Goal: Information Seeking & Learning: Learn about a topic

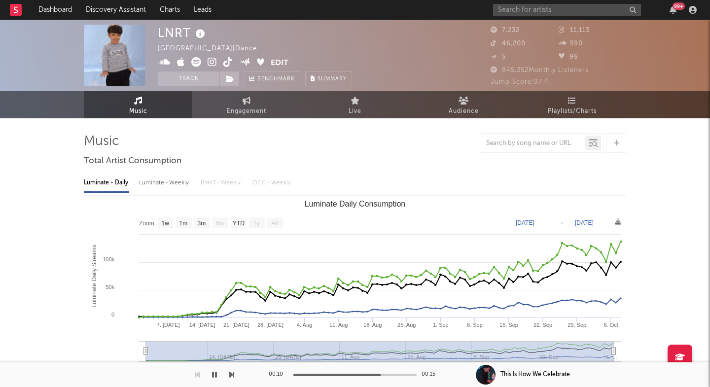
select select "1w"
click at [538, 13] on input "text" at bounding box center [567, 10] width 148 height 12
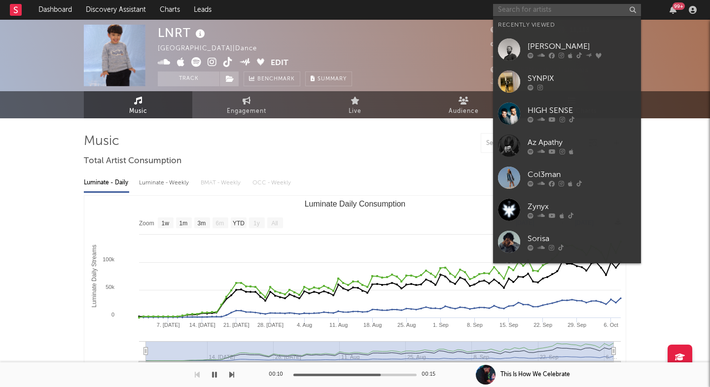
paste input "MC4D"
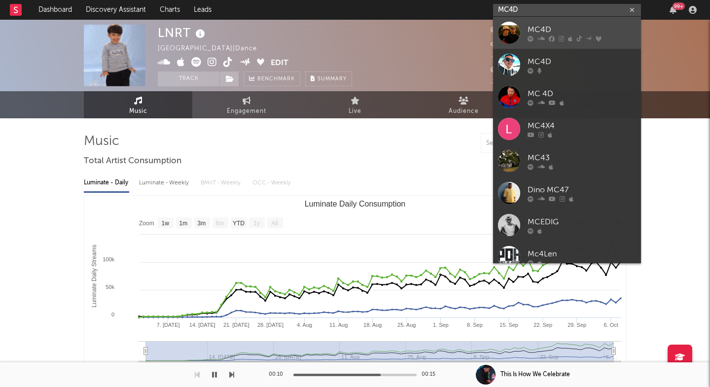
type input "MC4D"
click at [539, 30] on div "MC4D" at bounding box center [581, 30] width 108 height 12
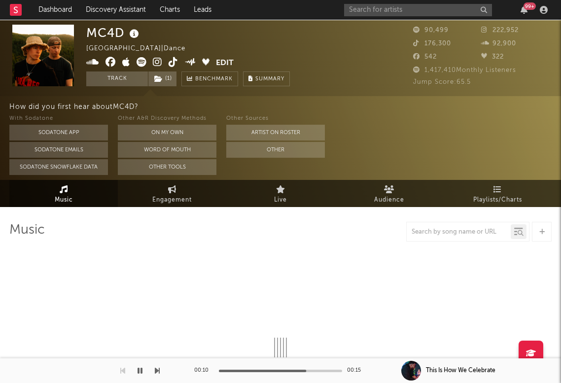
select select "6m"
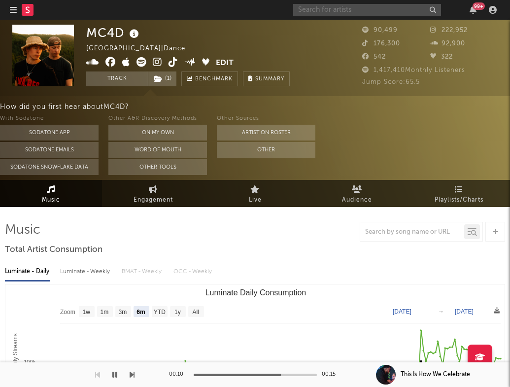
click at [343, 13] on input "text" at bounding box center [367, 10] width 148 height 12
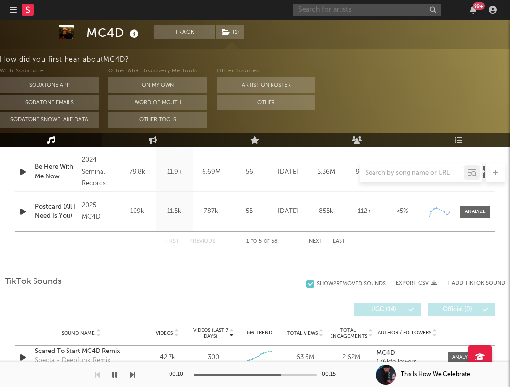
scroll to position [546, 0]
